Goal: Task Accomplishment & Management: Manage account settings

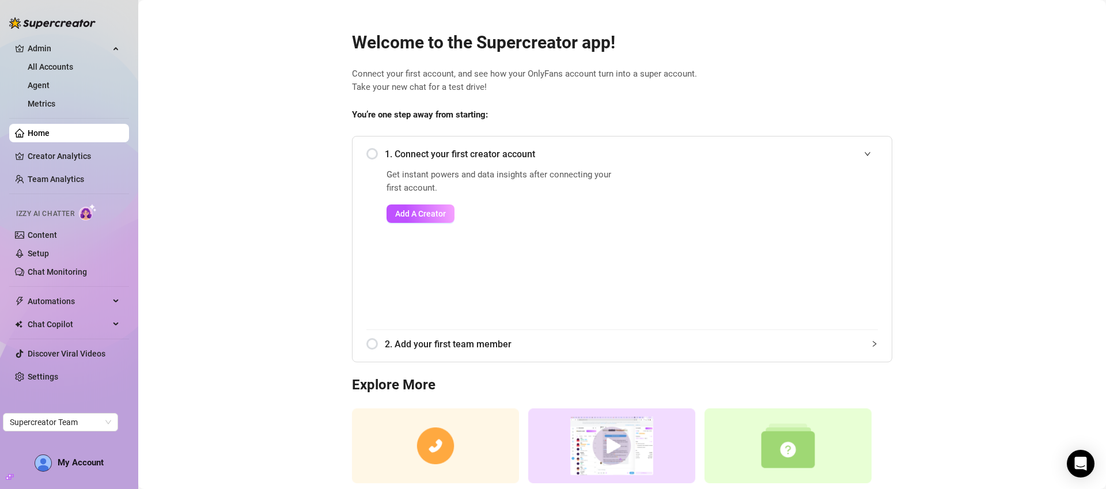
click at [73, 70] on link "All Accounts" at bounding box center [50, 66] width 45 height 9
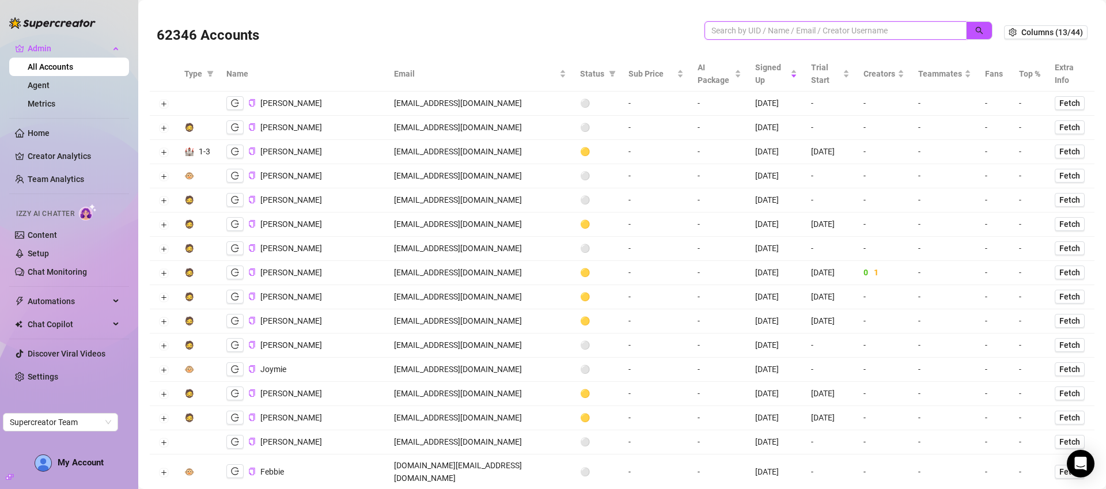
click at [787, 24] on input "search" at bounding box center [830, 30] width 239 height 13
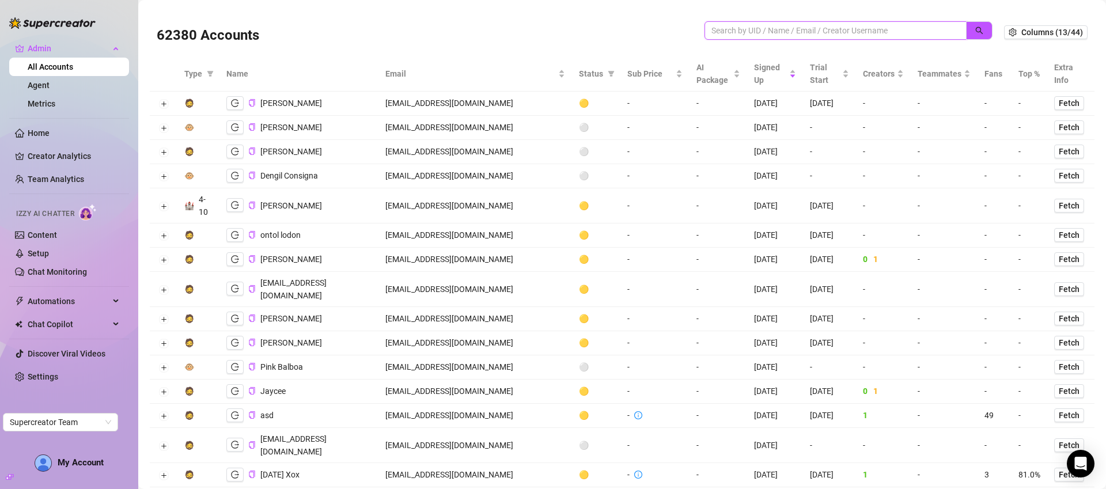
click at [795, 31] on input "search" at bounding box center [830, 30] width 239 height 13
paste input "catherine.franklin@palettemgmt.com"
drag, startPoint x: 772, startPoint y: 32, endPoint x: 662, endPoint y: 25, distance: 110.7
click at [662, 25] on div "62380 Accounts catherine.franklin@palettemgmt.com" at bounding box center [580, 32] width 847 height 39
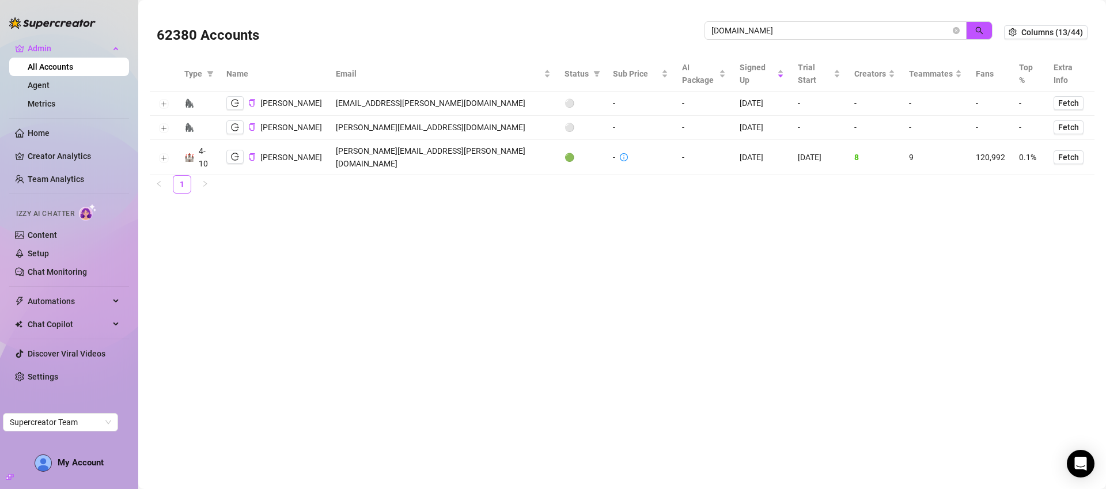
click at [422, 158] on td "catherine.franklin@palettemgmt.com" at bounding box center [443, 157] width 228 height 35
click at [234, 157] on icon "logout" at bounding box center [235, 156] width 8 height 7
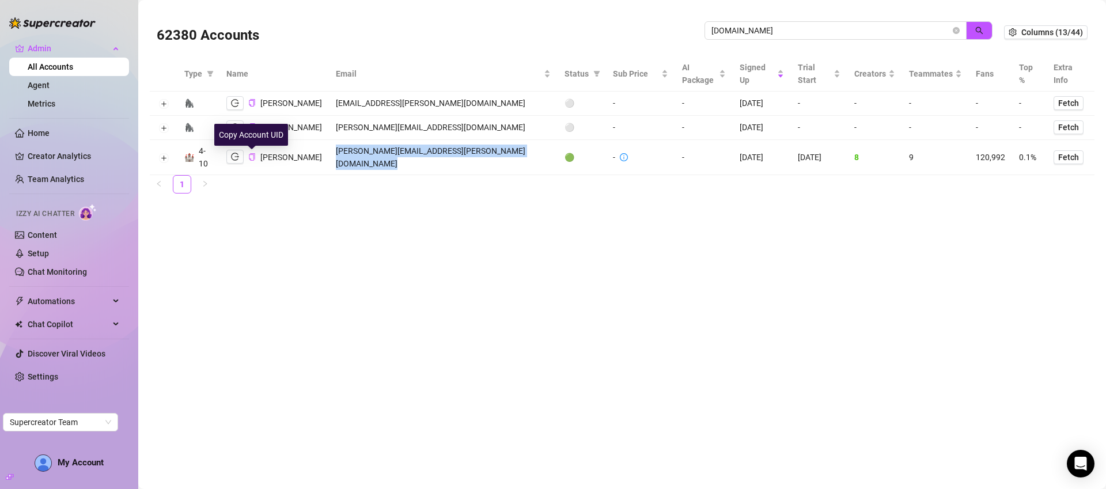
click at [253, 158] on icon "copy" at bounding box center [252, 156] width 6 height 7
copy td "catherine.franklin@palettemgmt.com"
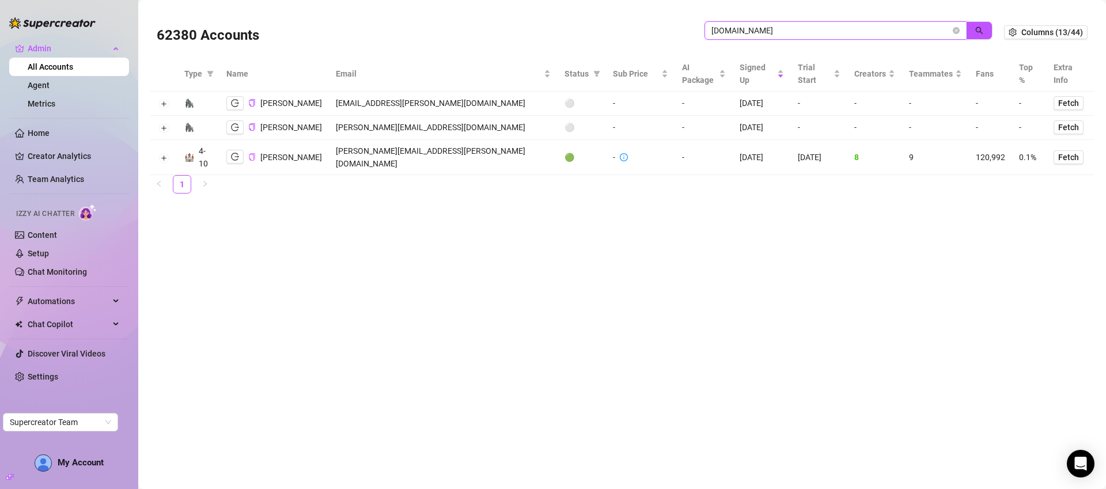
click at [872, 28] on input "palettemgmt.com" at bounding box center [830, 30] width 239 height 13
type input "agencia"
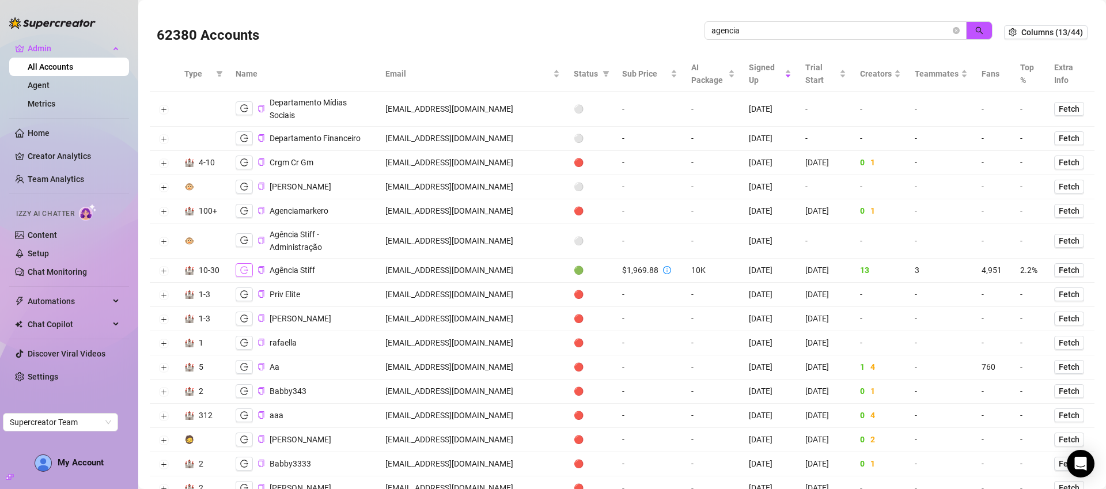
click at [245, 266] on icon "logout" at bounding box center [244, 270] width 8 height 8
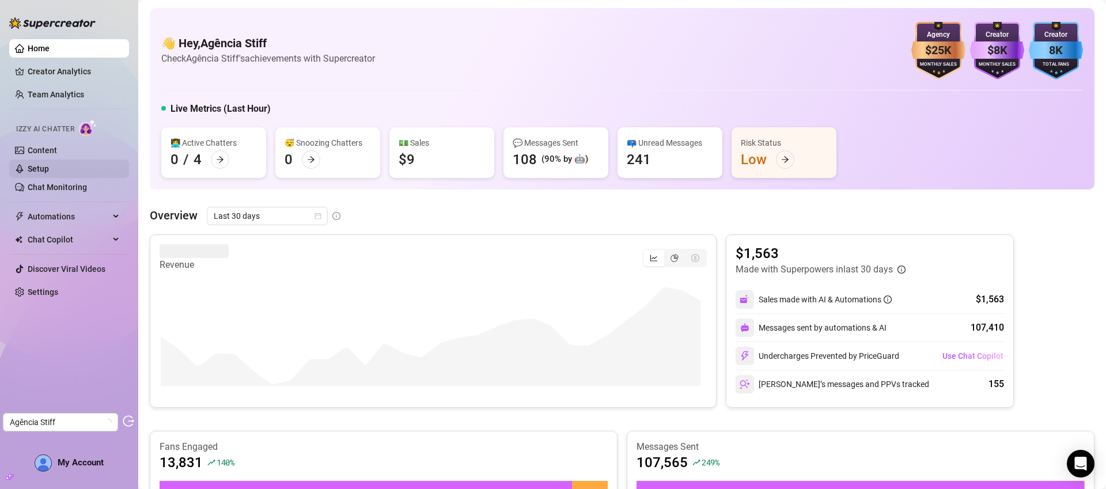
click at [47, 170] on link "Setup" at bounding box center [38, 168] width 21 height 9
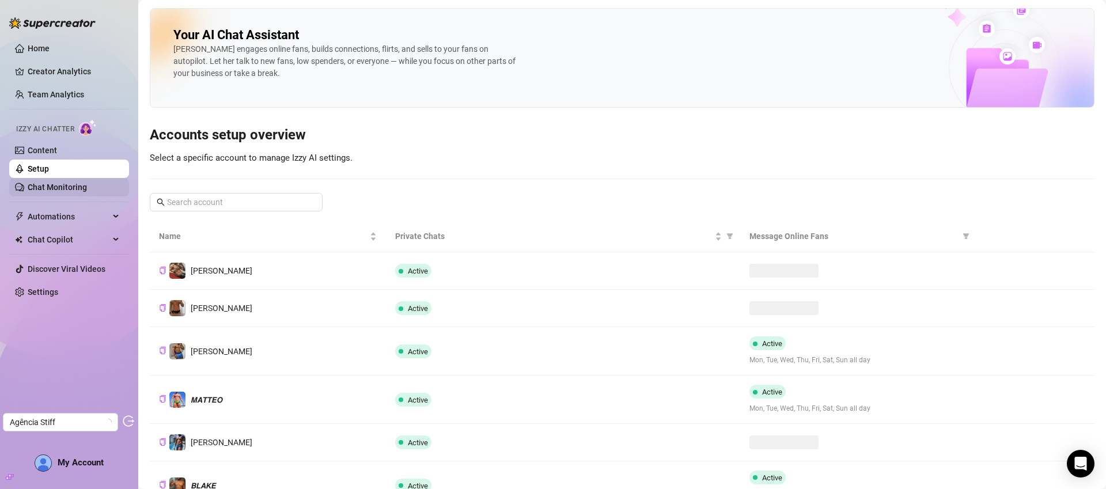
click at [49, 185] on link "Chat Monitoring" at bounding box center [57, 187] width 59 height 9
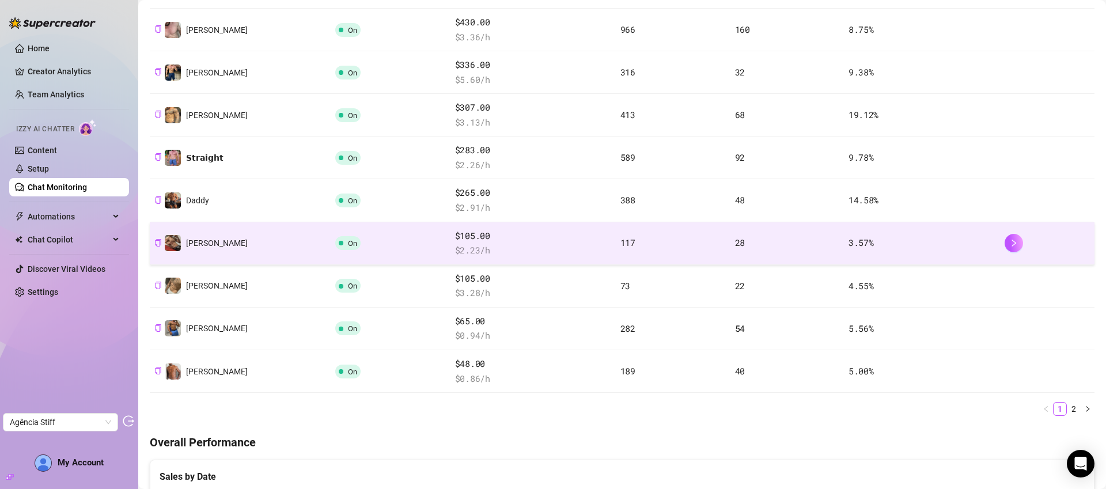
scroll to position [287, 0]
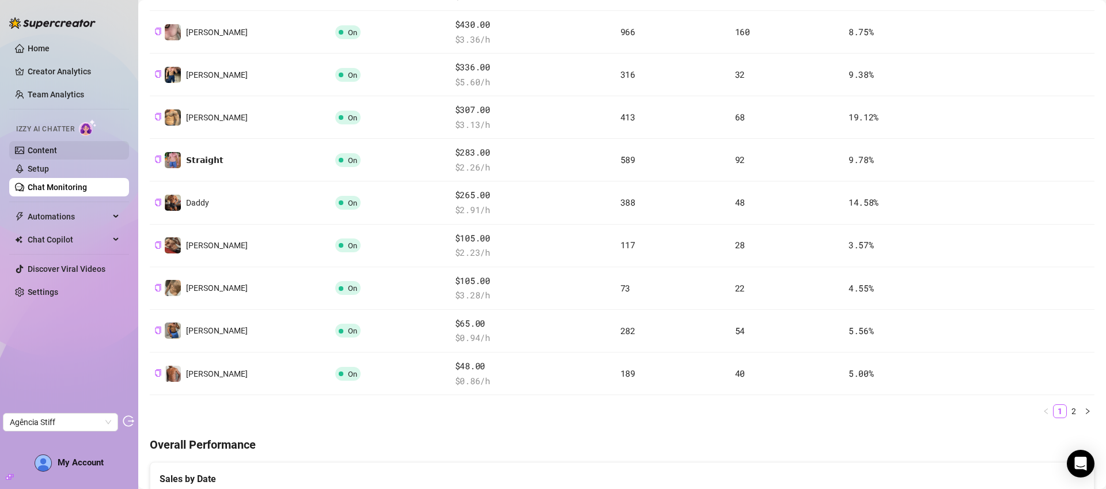
click at [57, 146] on link "Content" at bounding box center [42, 150] width 29 height 9
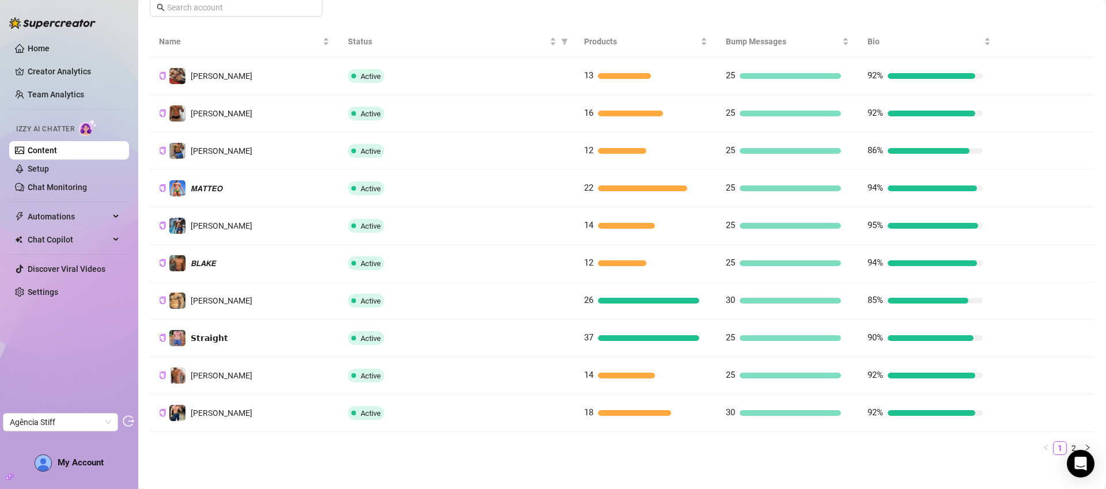
scroll to position [225, 0]
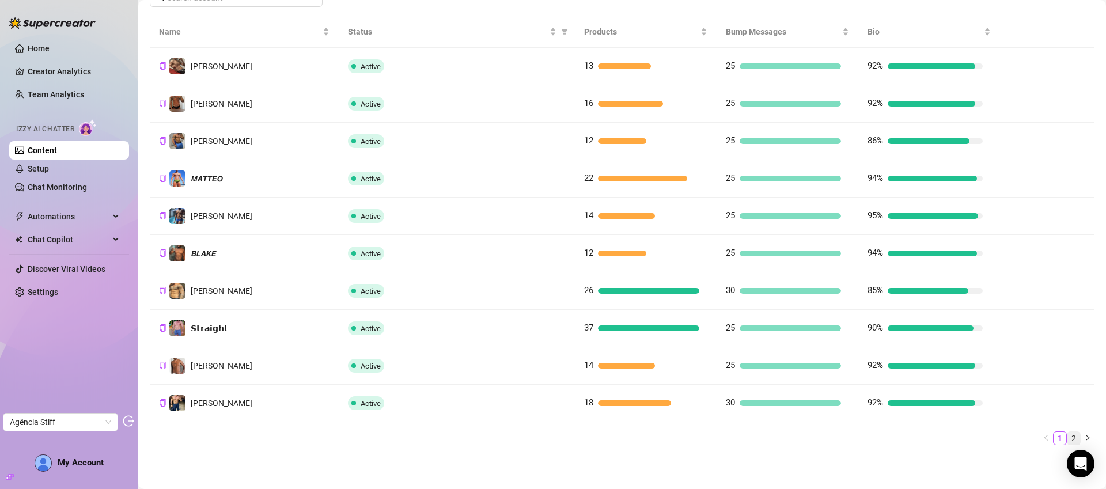
click at [1069, 438] on link "2" at bounding box center [1073, 438] width 13 height 13
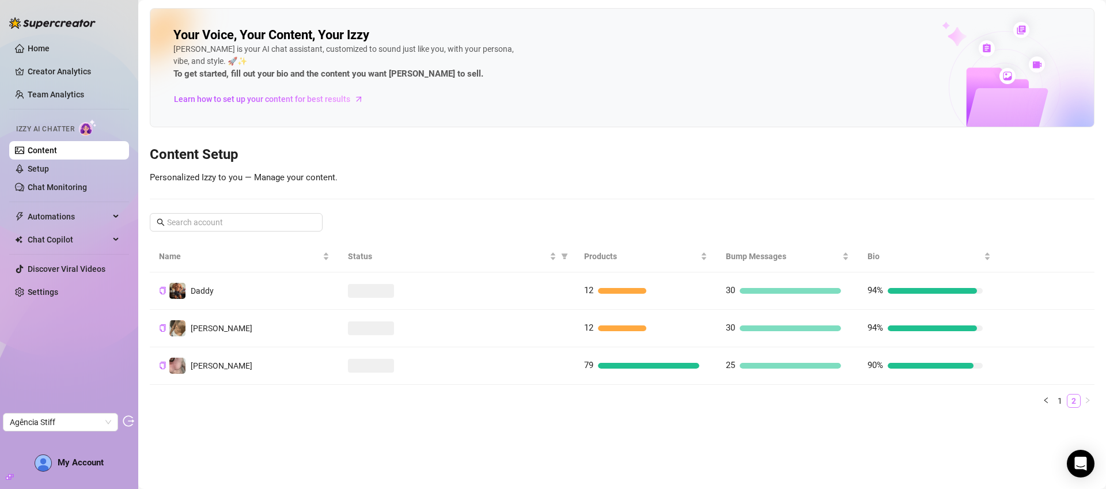
scroll to position [0, 0]
click at [1058, 398] on link "1" at bounding box center [1059, 400] width 13 height 13
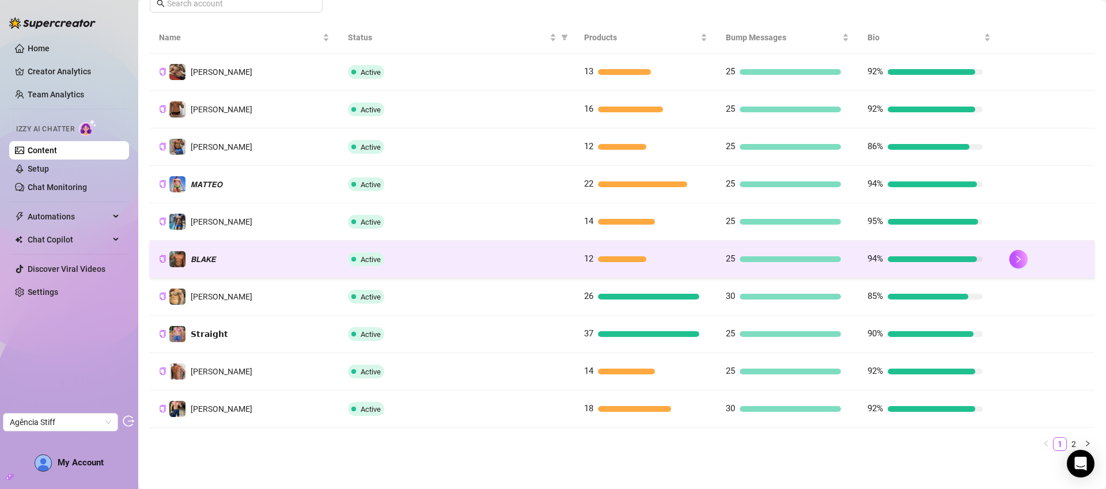
scroll to position [225, 0]
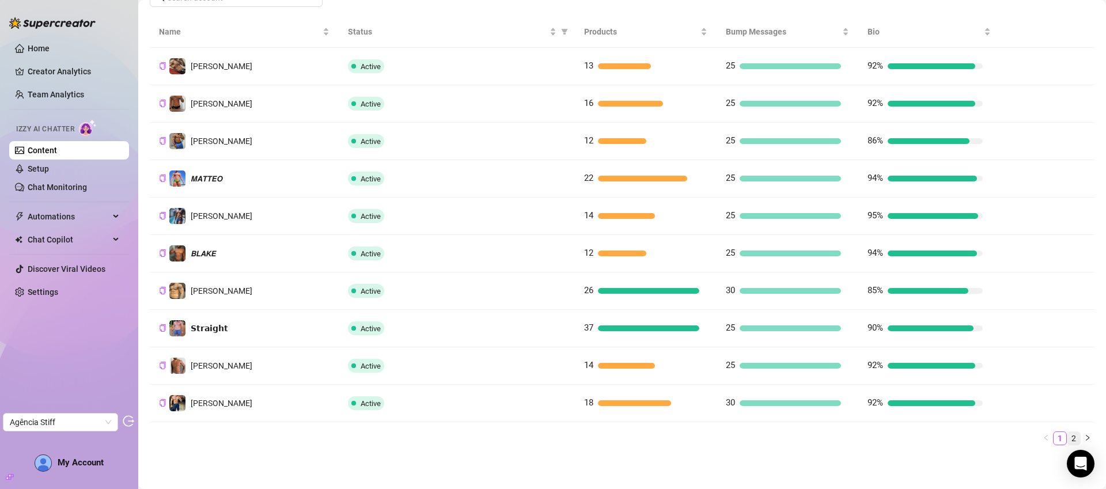
click at [1068, 438] on link "2" at bounding box center [1073, 438] width 13 height 13
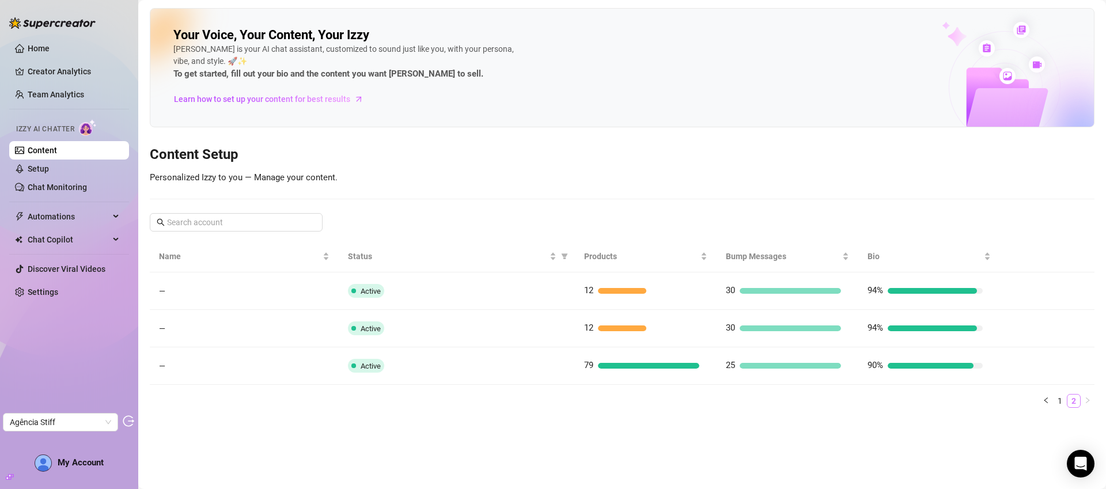
scroll to position [0, 0]
click at [1057, 404] on link "1" at bounding box center [1059, 400] width 13 height 13
